Goal: Task Accomplishment & Management: Manage account settings

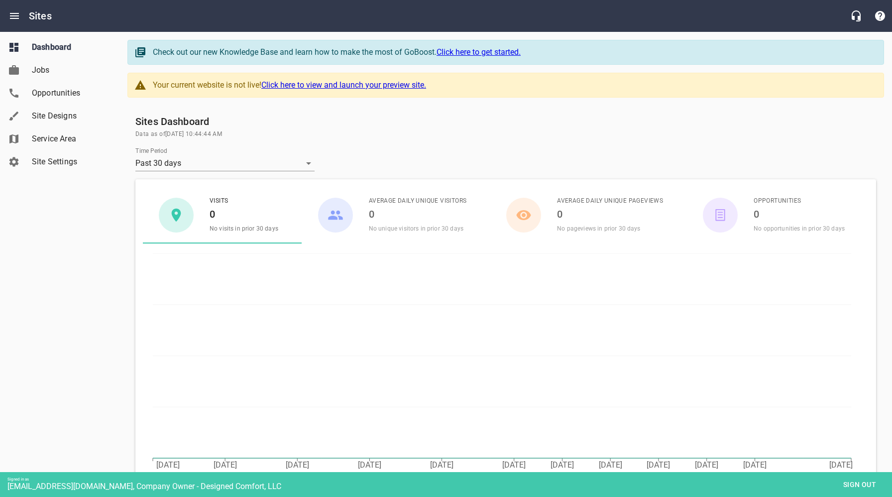
click at [45, 158] on span "Site Settings" at bounding box center [70, 162] width 76 height 12
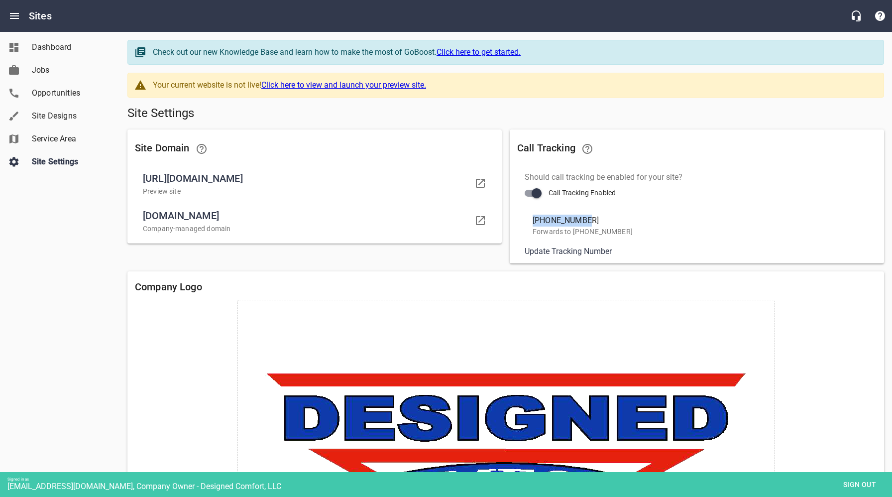
drag, startPoint x: 535, startPoint y: 220, endPoint x: 582, endPoint y: 220, distance: 46.8
click at [582, 220] on span "[PHONE_NUMBER]" at bounding box center [599, 220] width 134 height 12
click at [852, 484] on span "Sign out" at bounding box center [859, 484] width 42 height 12
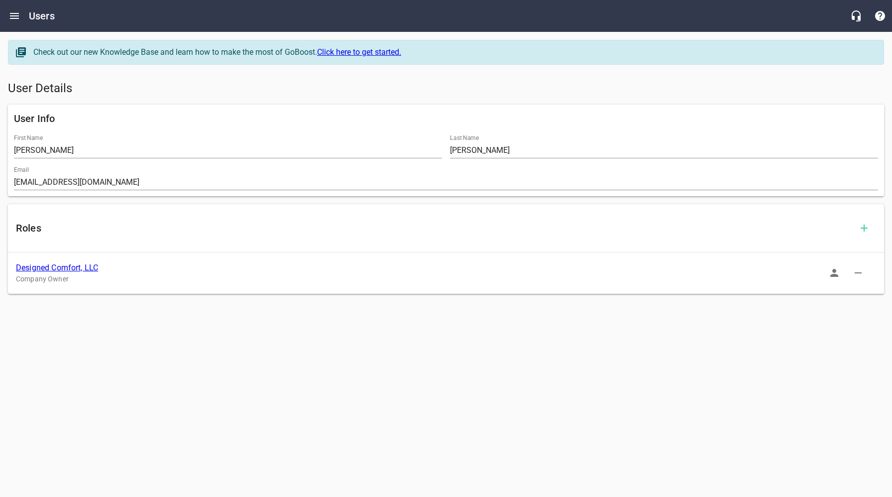
click at [76, 269] on link "Designed Comfort, LLC" at bounding box center [57, 267] width 82 height 9
